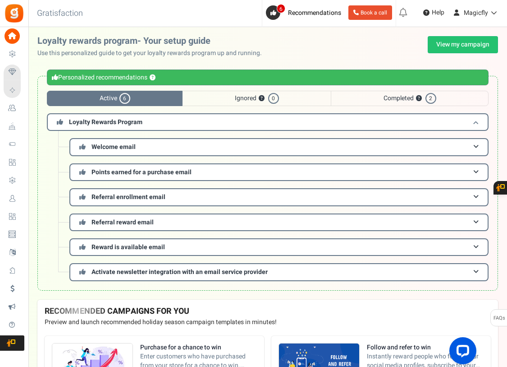
click at [162, 120] on h3 "Loyalty Rewards Program" at bounding box center [268, 122] width 442 height 18
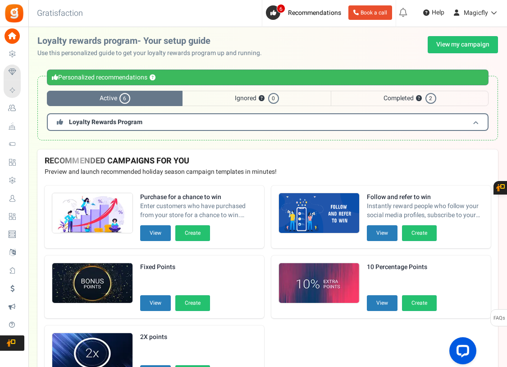
click at [162, 120] on h3 "Loyalty Rewards Program" at bounding box center [268, 122] width 442 height 18
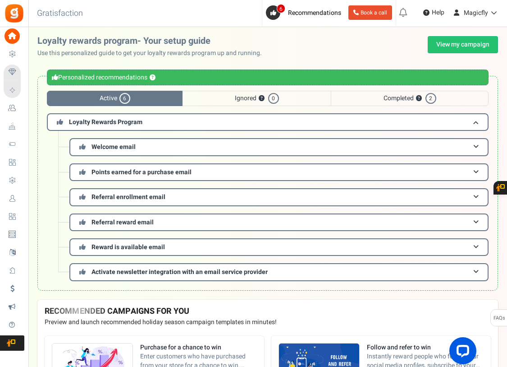
click at [124, 97] on span "6" at bounding box center [125, 98] width 11 height 11
click at [125, 239] on h3 "Reward is available email" at bounding box center [278, 247] width 419 height 18
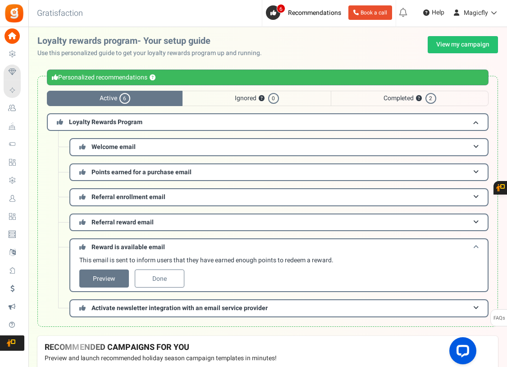
click at [125, 240] on h3 "Reward is available email" at bounding box center [278, 246] width 419 height 17
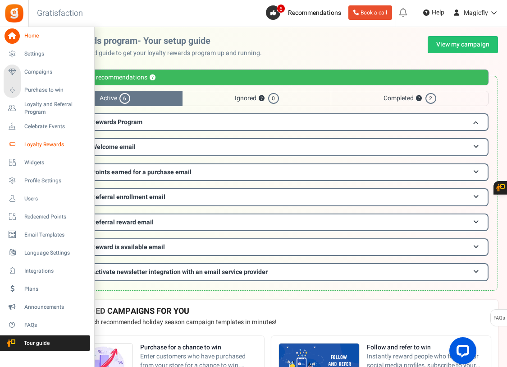
click at [51, 146] on span "Loyalty Rewards" at bounding box center [55, 145] width 63 height 8
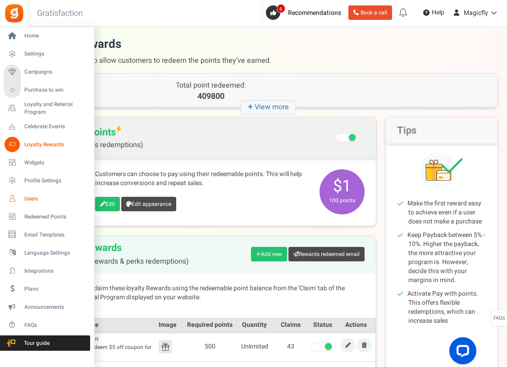
click at [45, 199] on span "Users" at bounding box center [55, 199] width 63 height 8
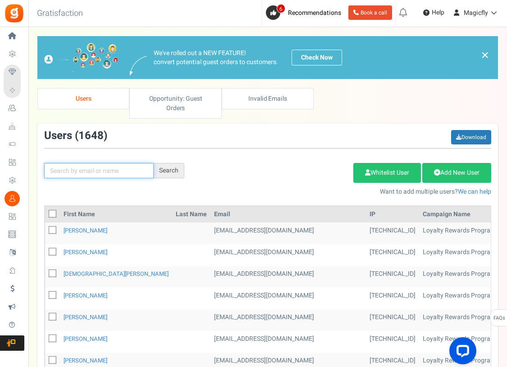
click at [66, 163] on input "text" at bounding box center [99, 170] width 110 height 15
paste input "[PERSON_NAME]"
type input "[PERSON_NAME]"
click at [167, 166] on div "Search" at bounding box center [169, 170] width 31 height 15
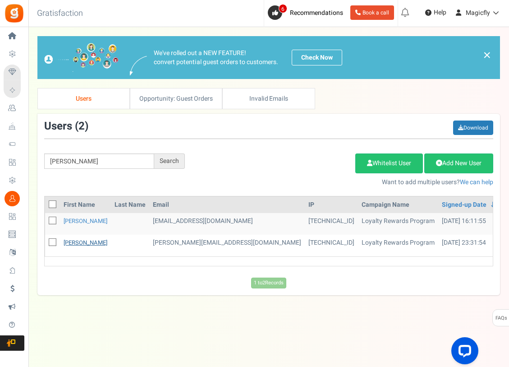
click at [66, 243] on link "[PERSON_NAME]" at bounding box center [86, 242] width 44 height 9
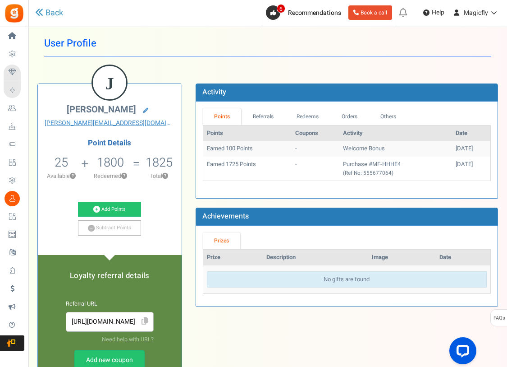
scroll to position [10, 0]
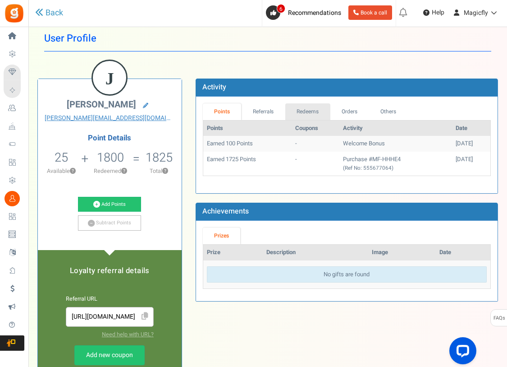
click at [313, 110] on link "Redeems" at bounding box center [307, 111] width 45 height 17
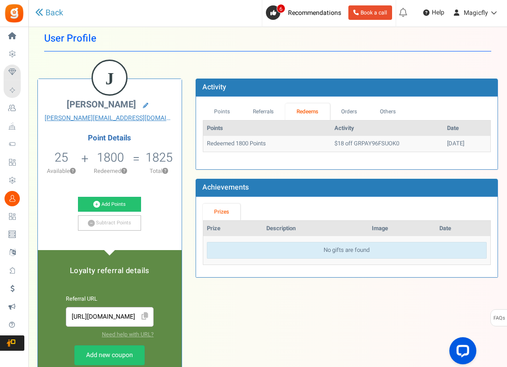
click at [367, 145] on td "$18 off GRPAY96FSUOK0" at bounding box center [387, 144] width 113 height 16
drag, startPoint x: 387, startPoint y: 141, endPoint x: 340, endPoint y: 142, distance: 47.4
click at [340, 142] on td "$18 off GRPAY96FSUOK0" at bounding box center [387, 144] width 113 height 16
click at [353, 113] on link "Orders" at bounding box center [349, 111] width 39 height 17
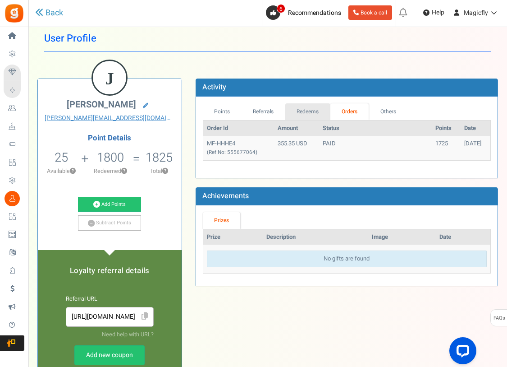
click at [308, 115] on link "Redeems" at bounding box center [307, 111] width 45 height 17
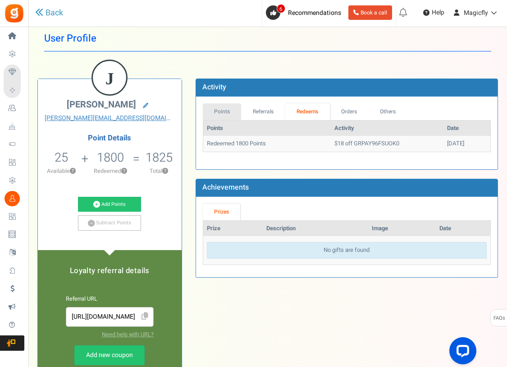
click at [225, 110] on link "Points" at bounding box center [222, 111] width 39 height 17
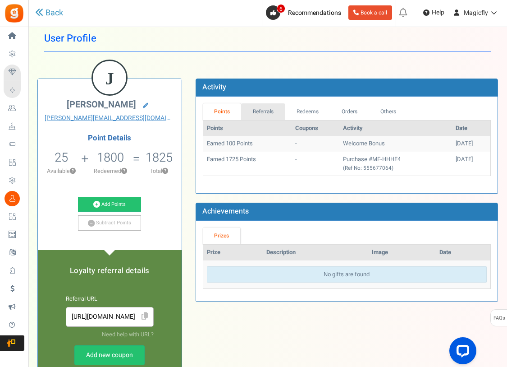
click at [270, 115] on link "Referrals" at bounding box center [263, 111] width 44 height 17
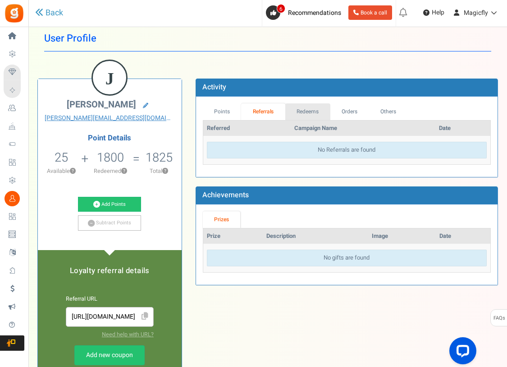
click at [299, 107] on link "Redeems" at bounding box center [307, 111] width 45 height 17
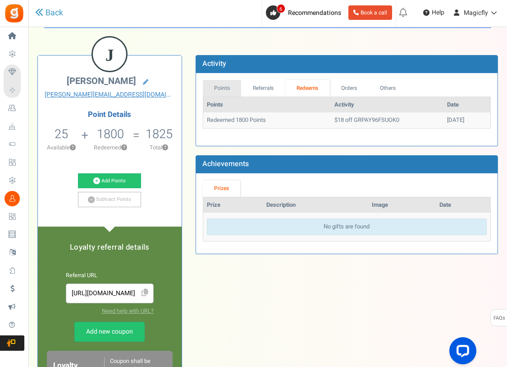
scroll to position [30, 0]
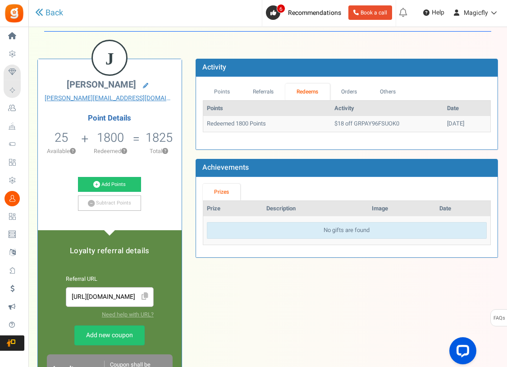
click at [331, 125] on td "$18 off GRPAY96FSUOK0" at bounding box center [387, 124] width 113 height 16
click at [261, 125] on td "Redeemed 1800 Points" at bounding box center [267, 124] width 128 height 16
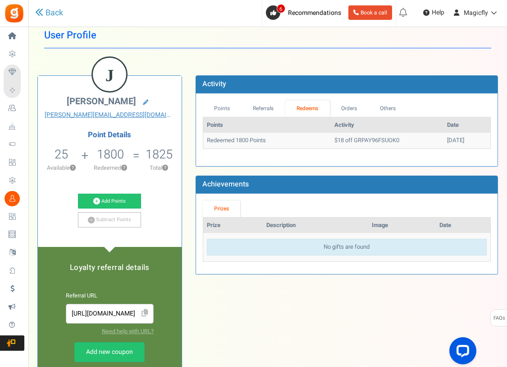
scroll to position [0, 0]
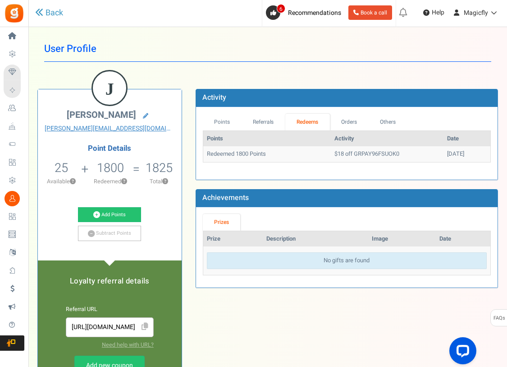
click at [145, 192] on li "1825 Total ?" at bounding box center [158, 174] width 45 height 37
click at [246, 184] on div "Activity Points Referrals Redeems Orders Others Points Activity Date Redeemed 1…" at bounding box center [347, 193] width 316 height 208
click at [253, 154] on td "Redeemed 1800 Points" at bounding box center [267, 154] width 128 height 16
click at [229, 159] on td "Redeemed 1800 Points" at bounding box center [267, 154] width 128 height 16
drag, startPoint x: 216, startPoint y: 158, endPoint x: 233, endPoint y: 156, distance: 17.6
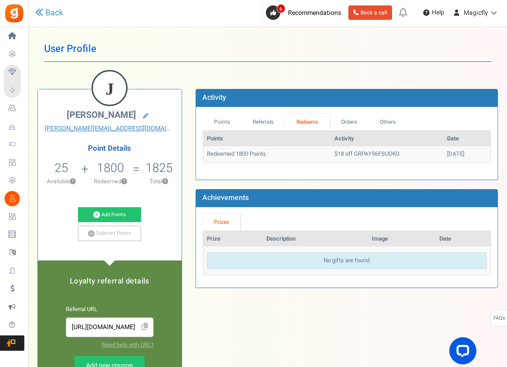
click at [220, 158] on td "Redeemed 1800 Points" at bounding box center [267, 154] width 128 height 16
click at [233, 156] on td "Redeemed 1800 Points" at bounding box center [267, 154] width 128 height 16
click at [240, 154] on td "Redeemed 1800 Points" at bounding box center [267, 154] width 128 height 16
click at [349, 154] on td "$18 off GRPAY96FSUOK0" at bounding box center [387, 154] width 113 height 16
drag, startPoint x: 440, startPoint y: 154, endPoint x: 432, endPoint y: 154, distance: 8.6
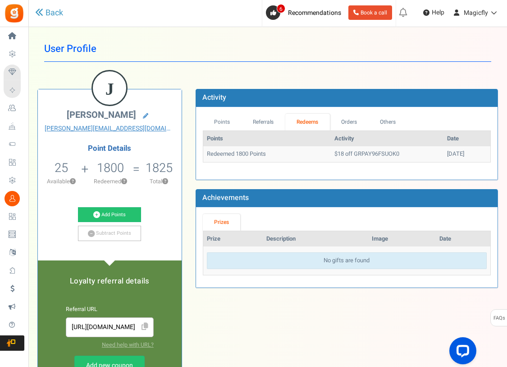
click at [444, 154] on td "[DATE]" at bounding box center [467, 154] width 47 height 16
click at [201, 149] on div "Points Referrals Redeems Orders Others Points Activity Date Redeemed 1800 Point…" at bounding box center [347, 143] width 302 height 73
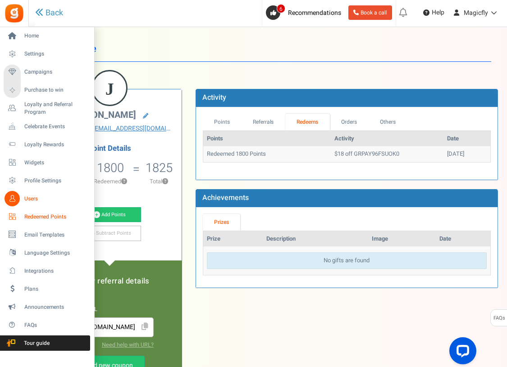
click at [57, 213] on span "Redeemed Points" at bounding box center [55, 217] width 63 height 8
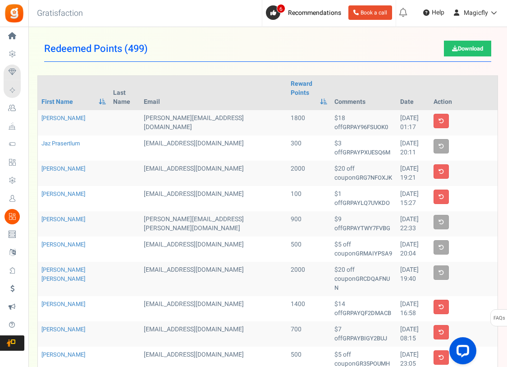
click at [397, 118] on td "[DATE] 01:17" at bounding box center [413, 122] width 33 height 25
drag, startPoint x: 281, startPoint y: 109, endPoint x: 271, endPoint y: 109, distance: 9.5
click at [287, 110] on td "1800" at bounding box center [309, 122] width 44 height 25
click at [343, 123] on strong "GRPAY96FSUOK0" at bounding box center [366, 127] width 46 height 9
